Goal: Find specific page/section: Find specific page/section

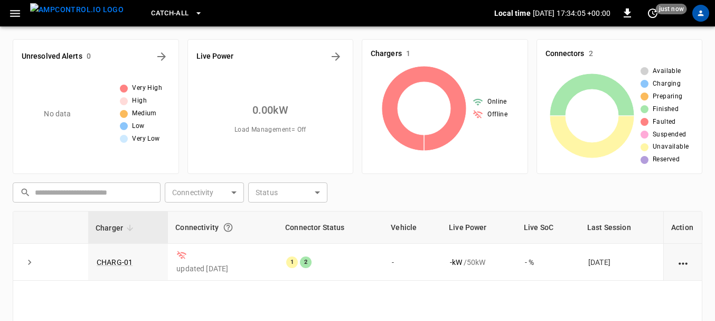
click at [13, 16] on icon "button" at bounding box center [15, 13] width 10 height 7
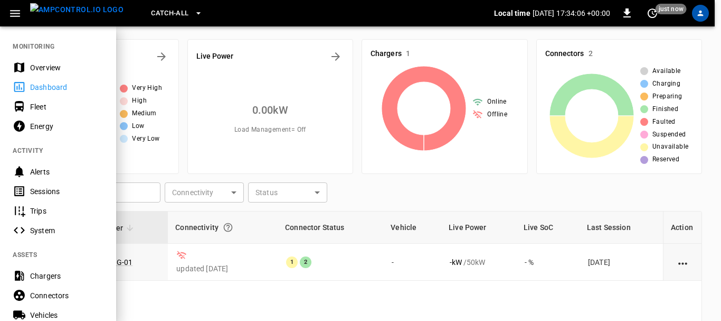
click at [53, 278] on div "Chargers" at bounding box center [66, 275] width 73 height 11
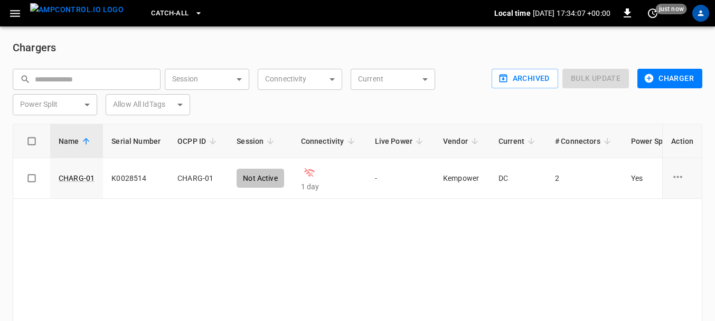
click at [303, 230] on div "Name Serial Number OCPP ID Session Connectivity Live Power Vendor Current # Con…" at bounding box center [358, 236] width 690 height 224
click at [328, 239] on div "Name Serial Number OCPP ID Session Connectivity Live Power Vendor Current # Con…" at bounding box center [358, 236] width 690 height 224
click at [449, 50] on h6 "Chargers" at bounding box center [358, 47] width 690 height 17
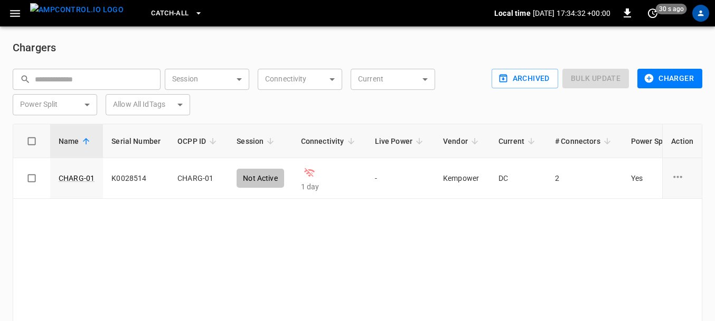
click at [401, 243] on div "Name Serial Number OCPP ID Session Connectivity Live Power Vendor Current # Con…" at bounding box center [358, 236] width 690 height 224
